Goal: Task Accomplishment & Management: Manage account settings

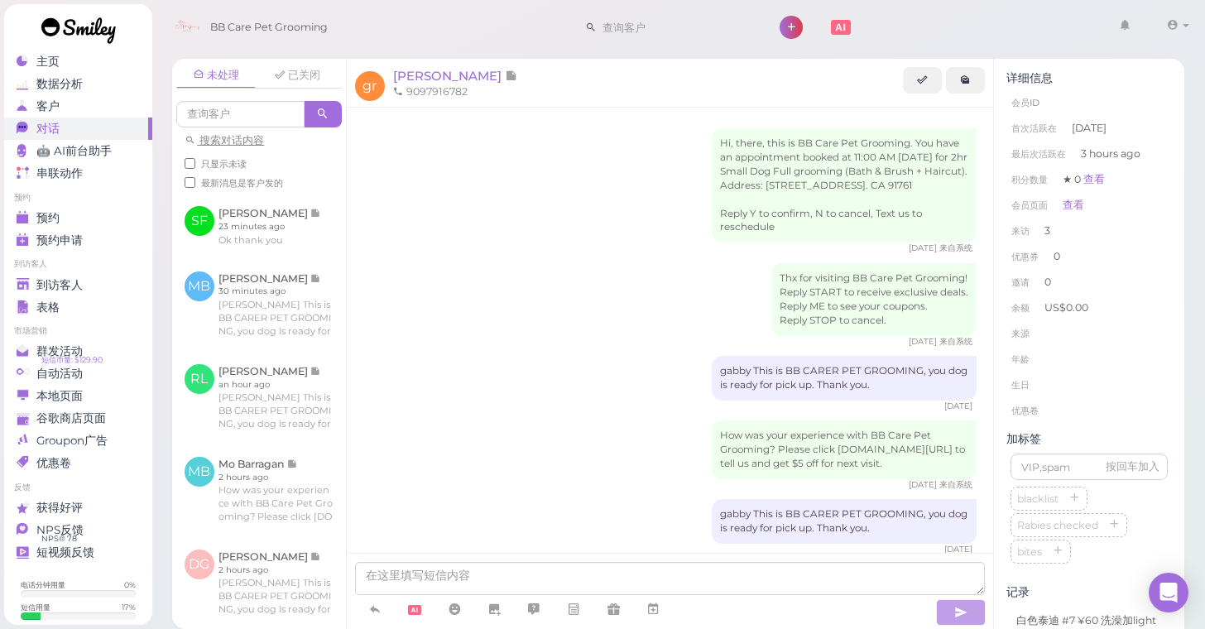
scroll to position [680, 0]
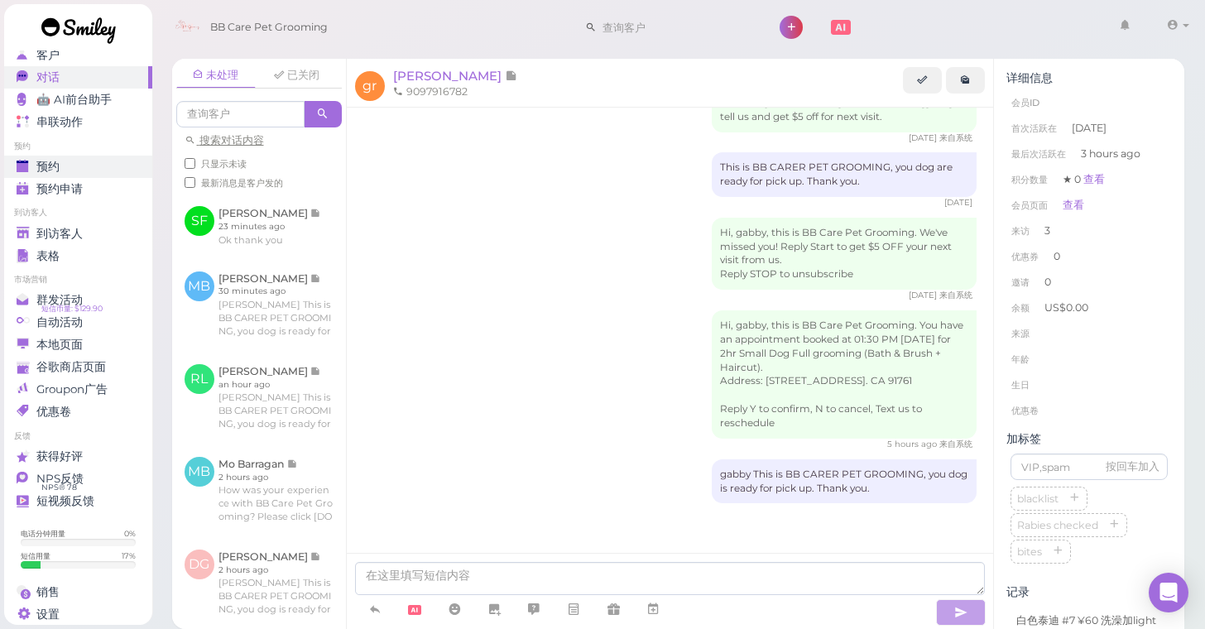
click at [98, 167] on div "预约" at bounding box center [76, 167] width 119 height 14
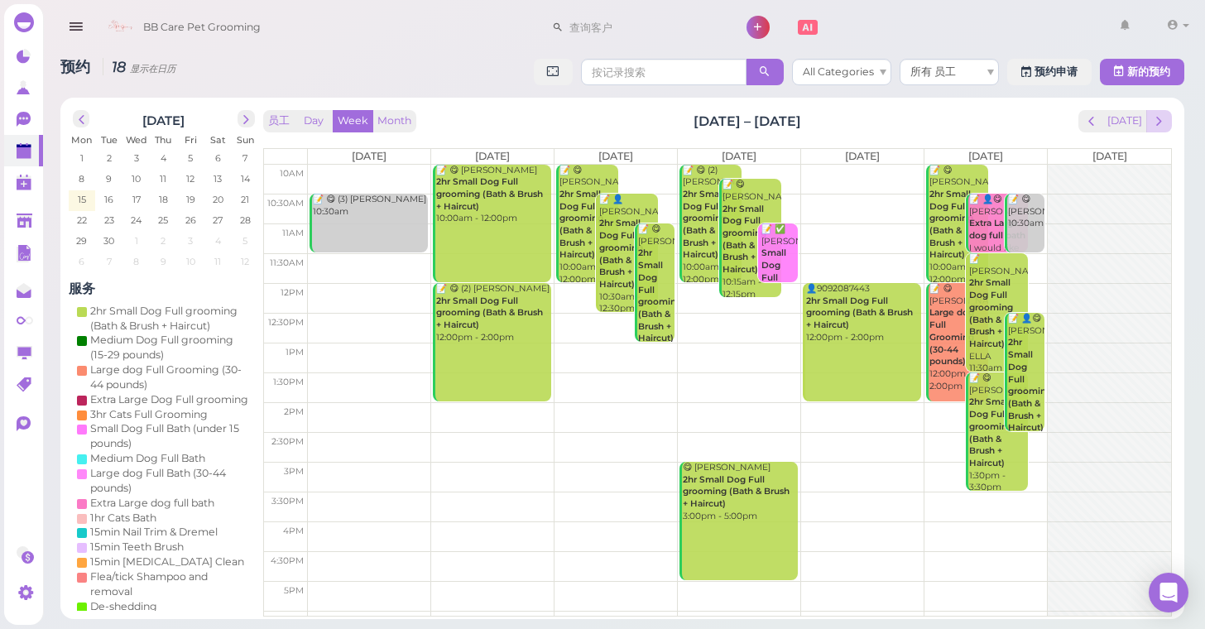
click at [1162, 126] on span "next" at bounding box center [1159, 121] width 16 height 16
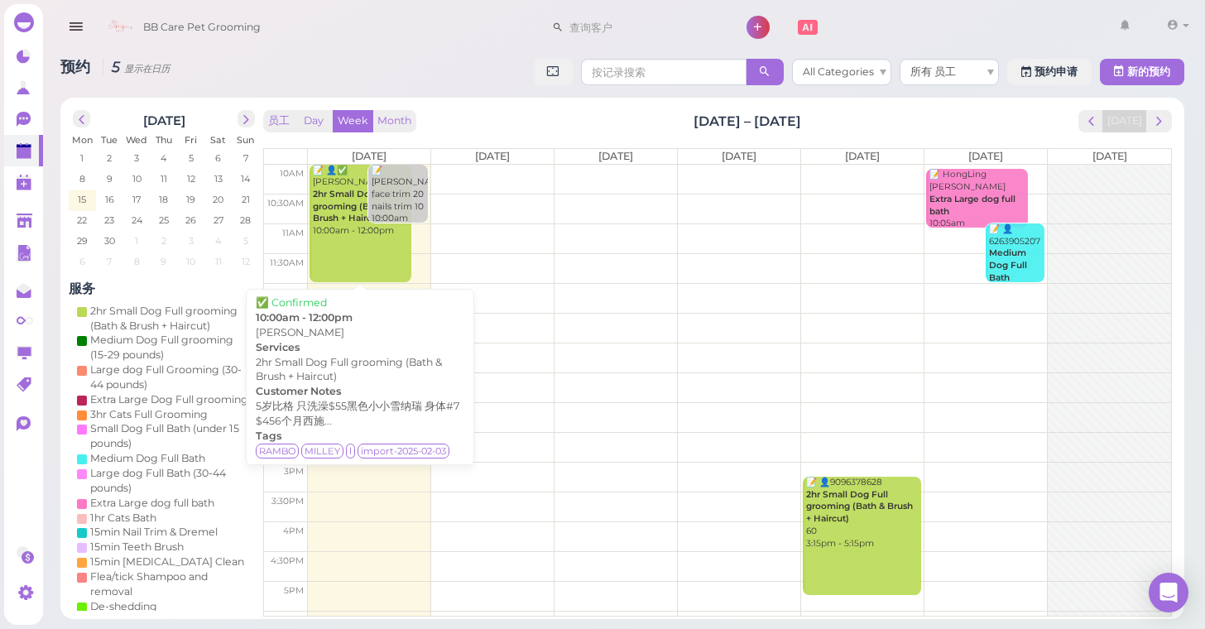
click at [347, 239] on link "📝 👤✅ Veronica Barajas 2hr Small Dog Full grooming (Bath & Brush + Haircut) 10:0…" at bounding box center [359, 224] width 101 height 118
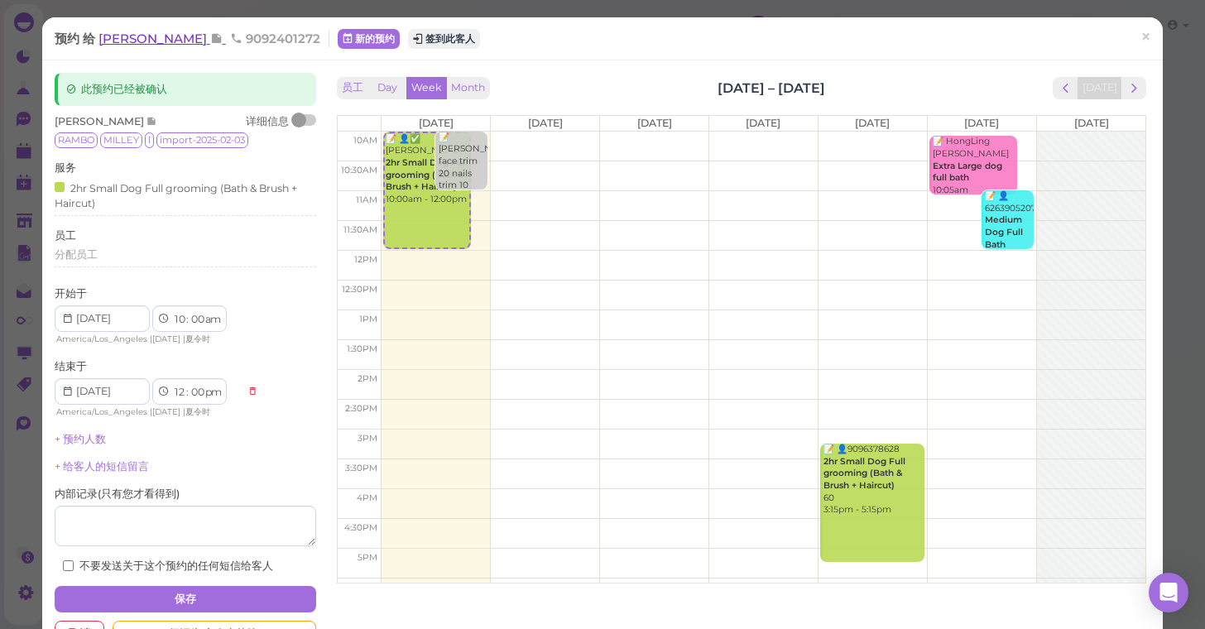
click at [185, 33] on span "Veronica Barajas" at bounding box center [154, 39] width 112 height 16
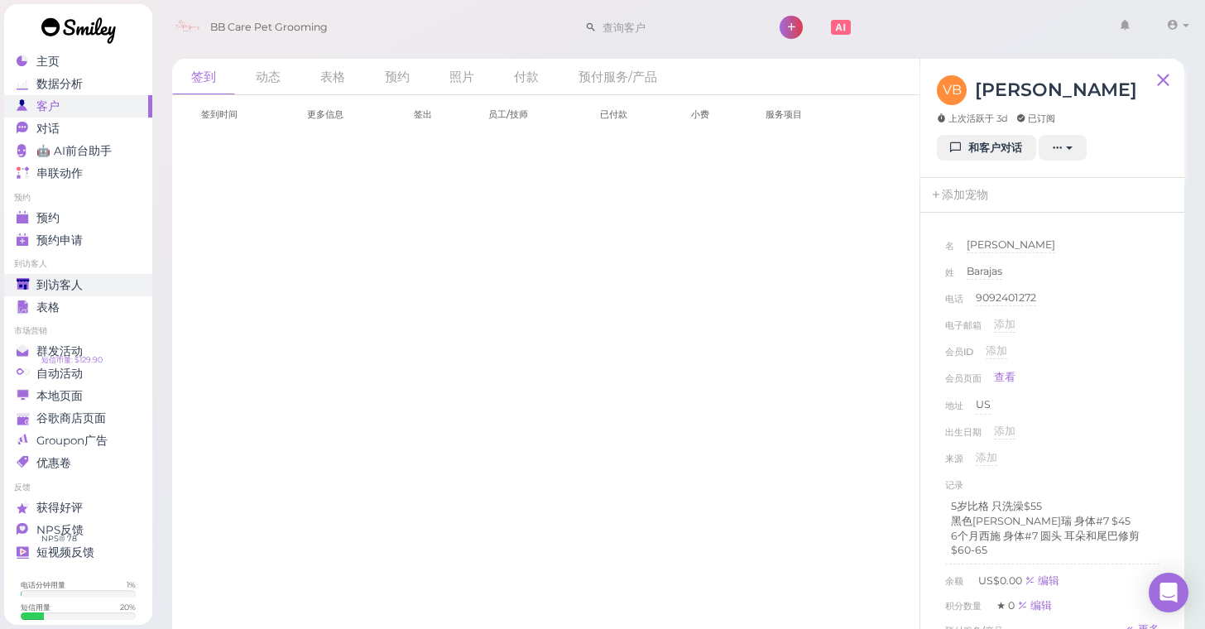
click at [60, 279] on span "到访客人" at bounding box center [59, 285] width 46 height 14
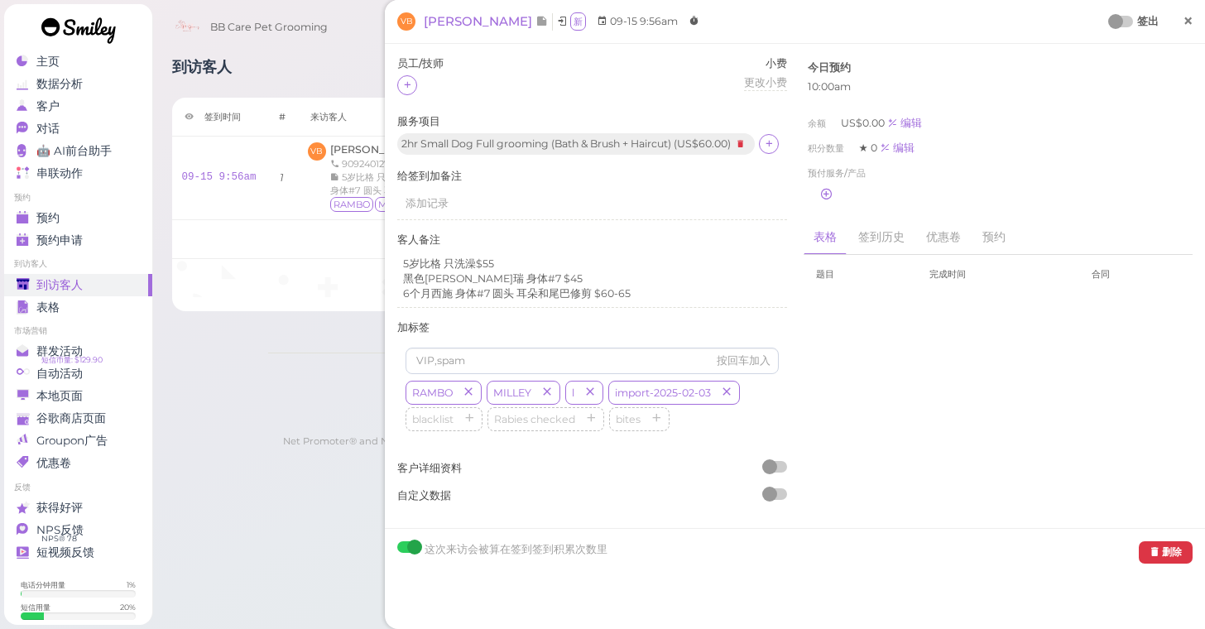
click at [1179, 25] on link "×" at bounding box center [1187, 21] width 31 height 39
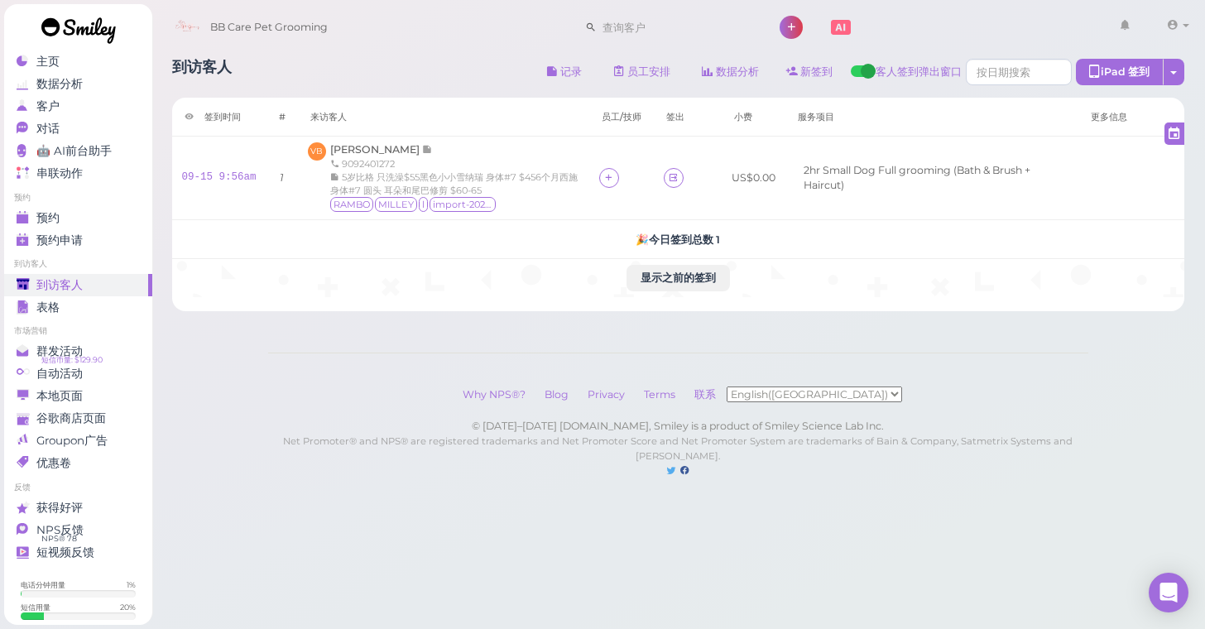
click at [127, 280] on div "到访客人" at bounding box center [76, 285] width 119 height 14
click at [122, 229] on link "预约申请 0" at bounding box center [78, 240] width 148 height 22
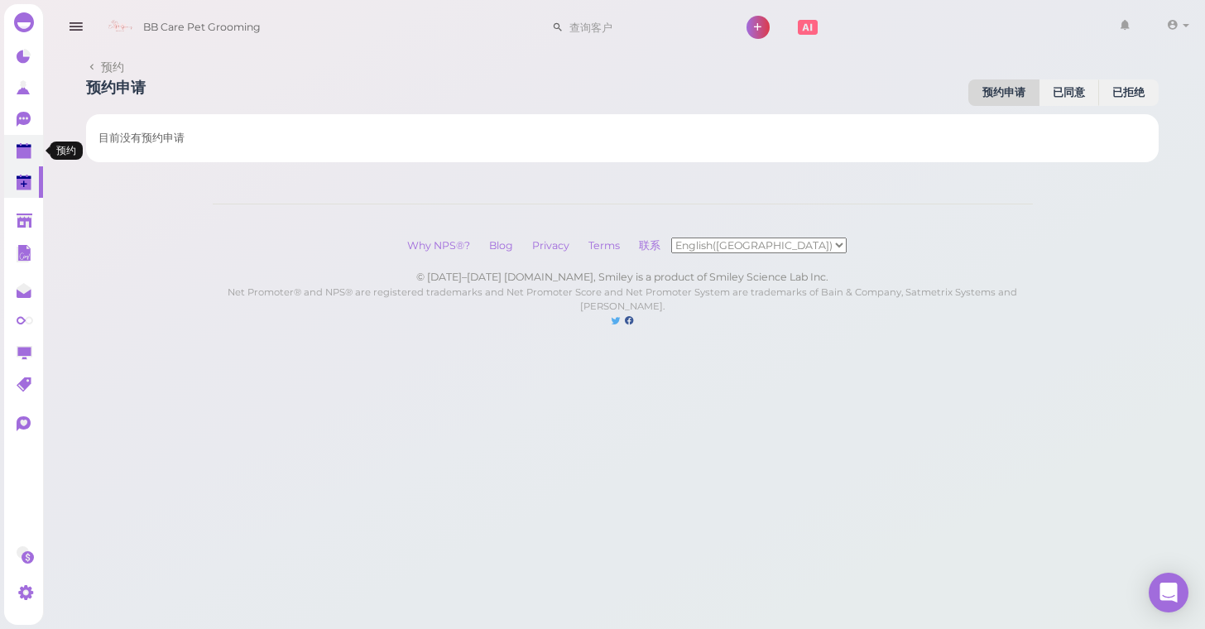
click at [31, 156] on polygon at bounding box center [24, 153] width 15 height 12
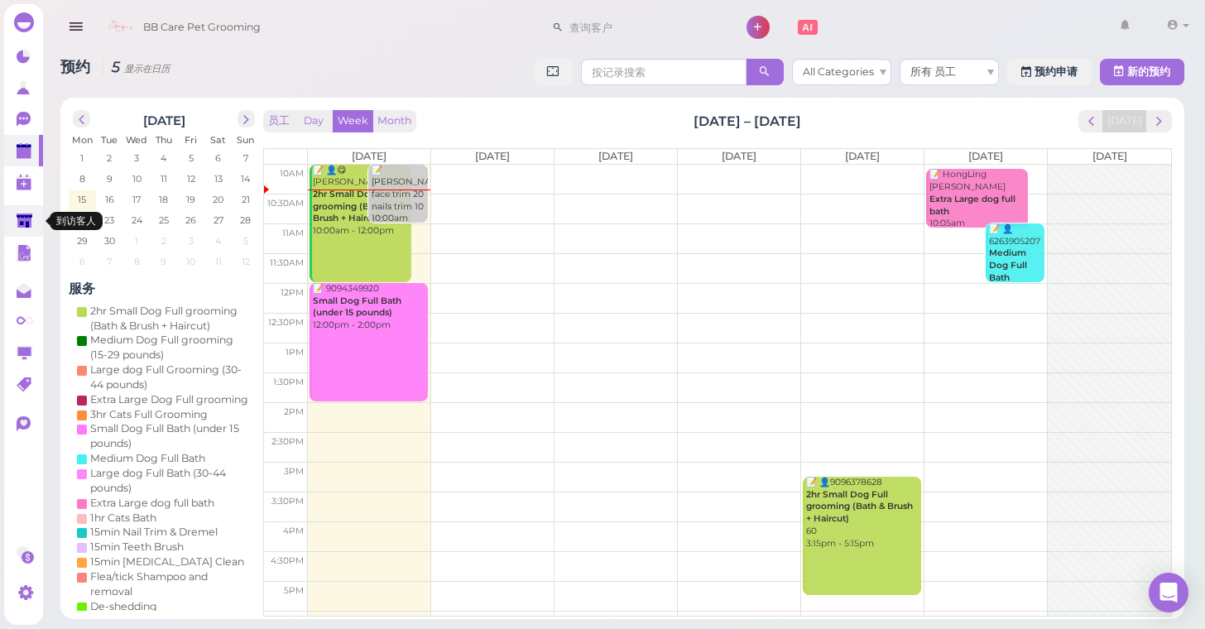
click at [27, 213] on polygon at bounding box center [25, 220] width 16 height 14
